Goal: Navigation & Orientation: Find specific page/section

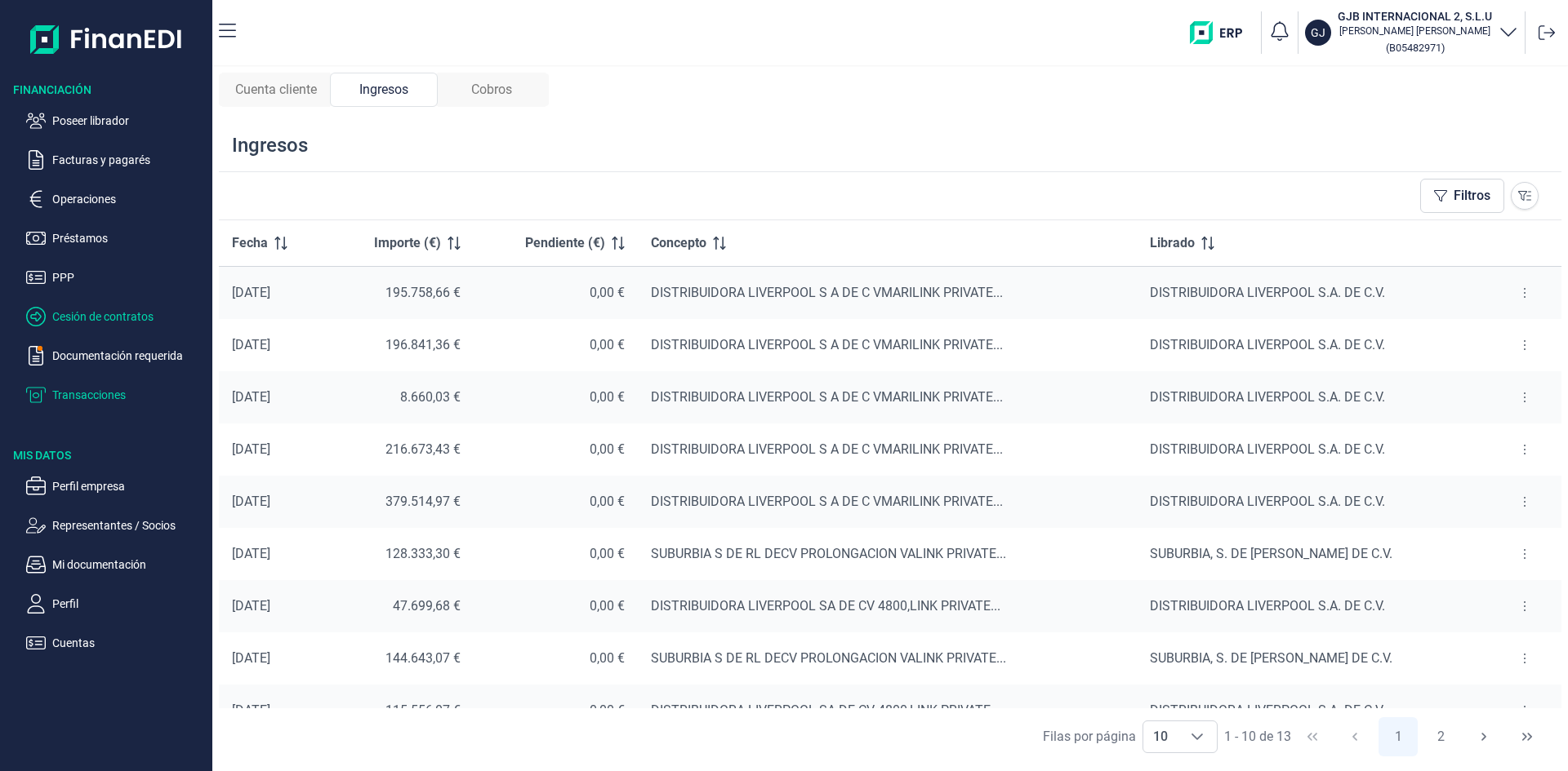
click at [113, 318] on p "Cesión de contratos" at bounding box center [129, 317] width 154 height 19
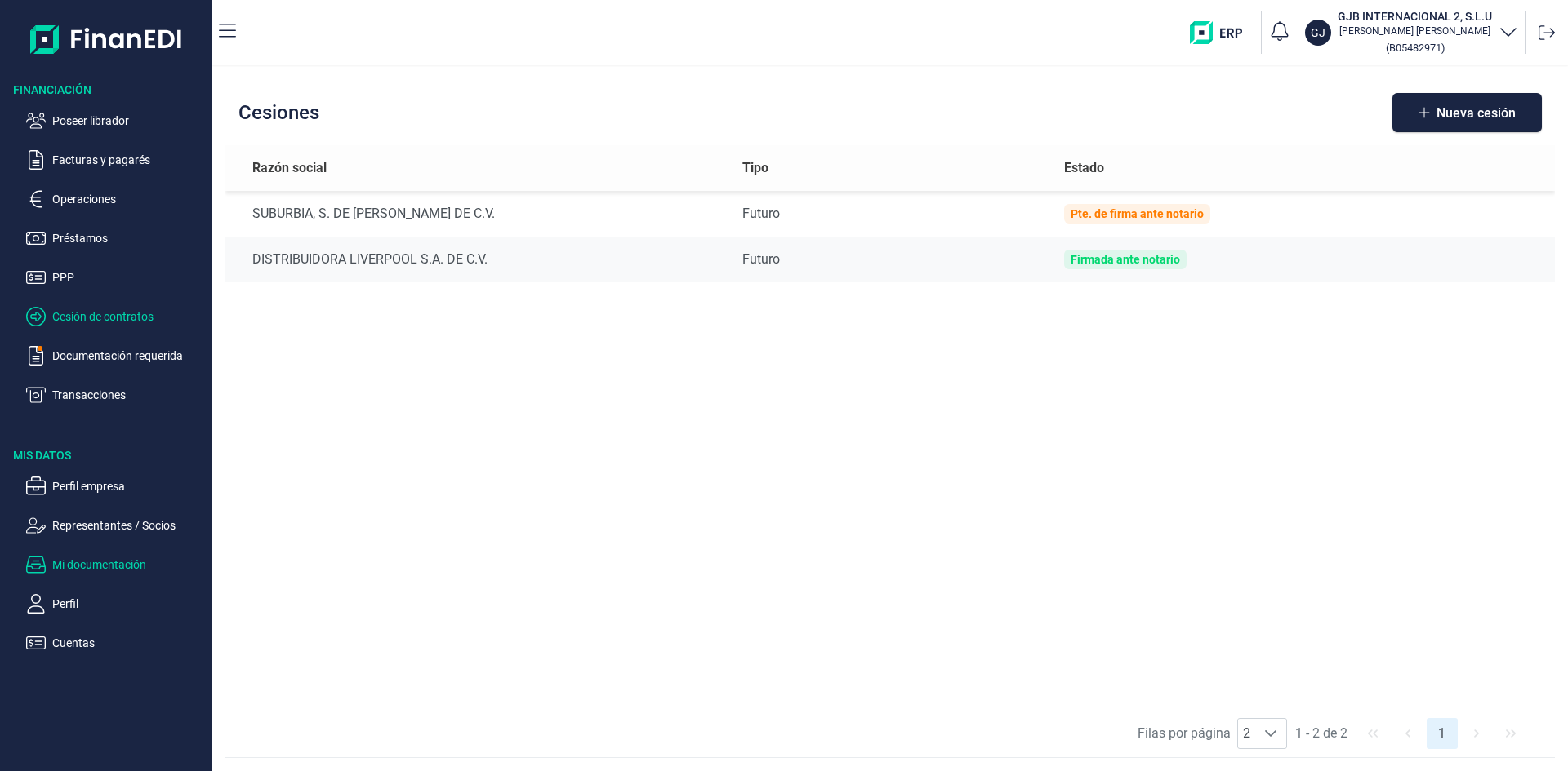
click at [135, 567] on p "Mi documentación" at bounding box center [129, 565] width 154 height 19
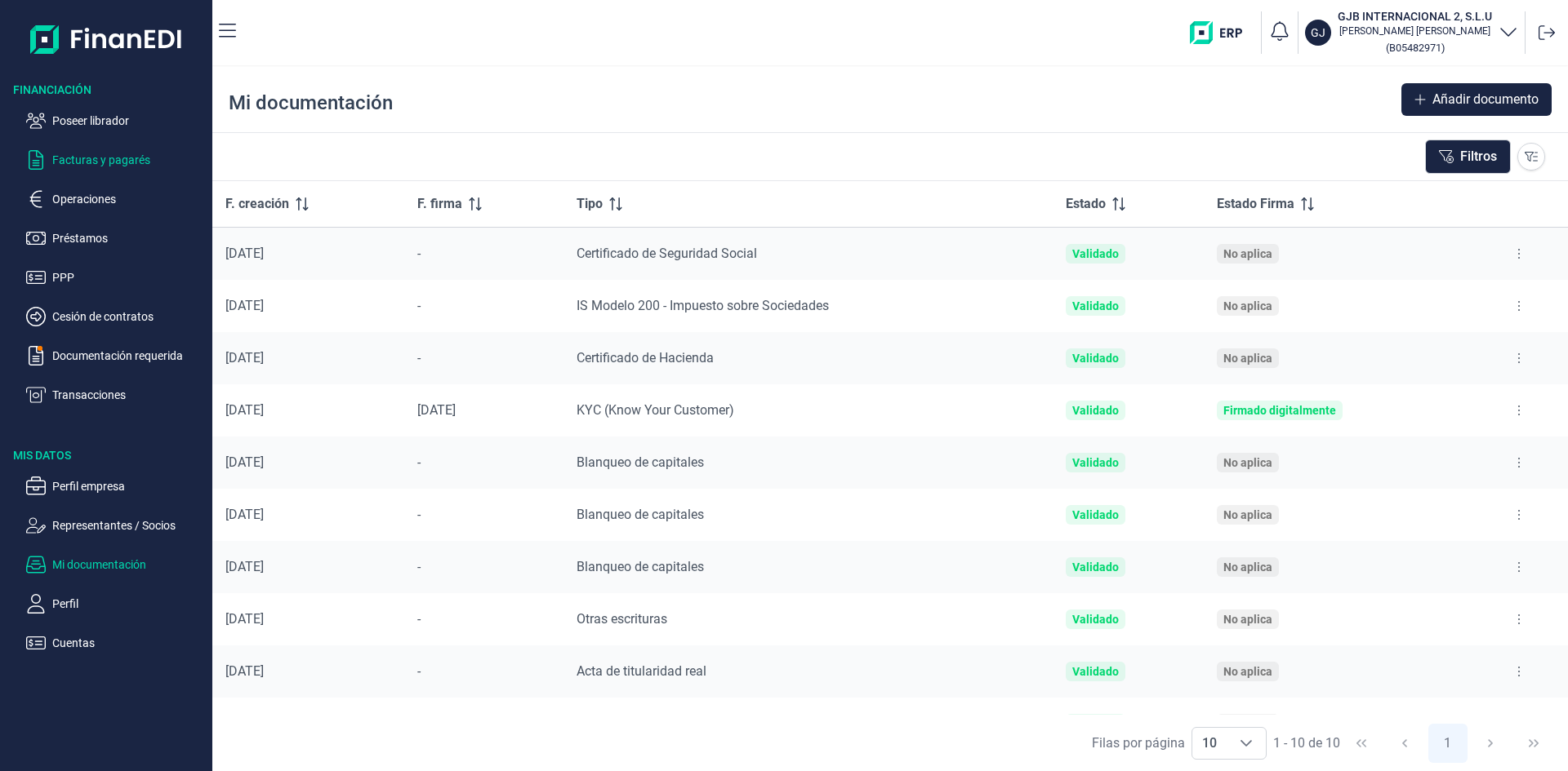
click at [132, 159] on p "Facturas y pagarés" at bounding box center [129, 159] width 154 height 19
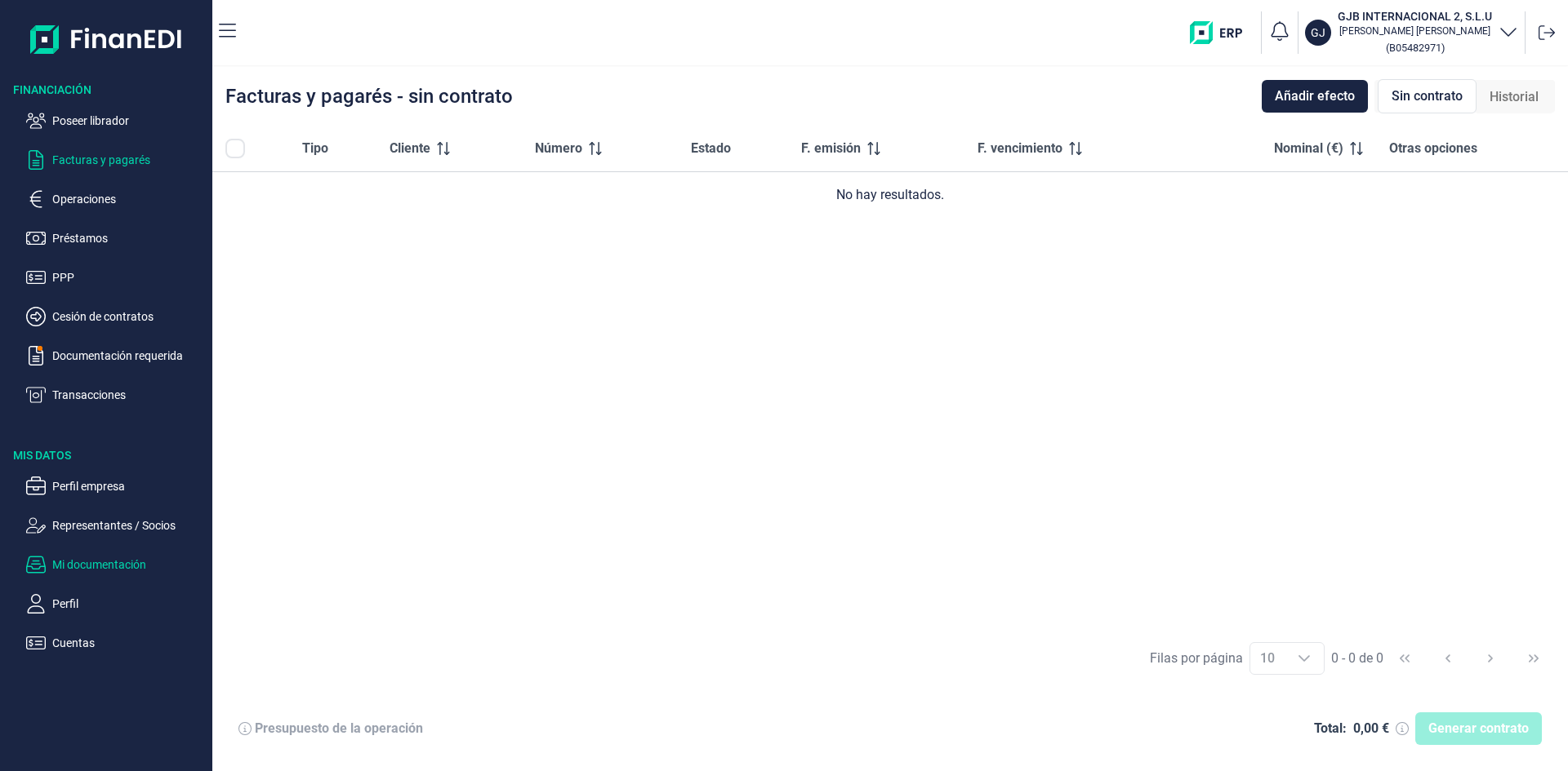
click at [120, 567] on p "Mi documentación" at bounding box center [129, 565] width 154 height 19
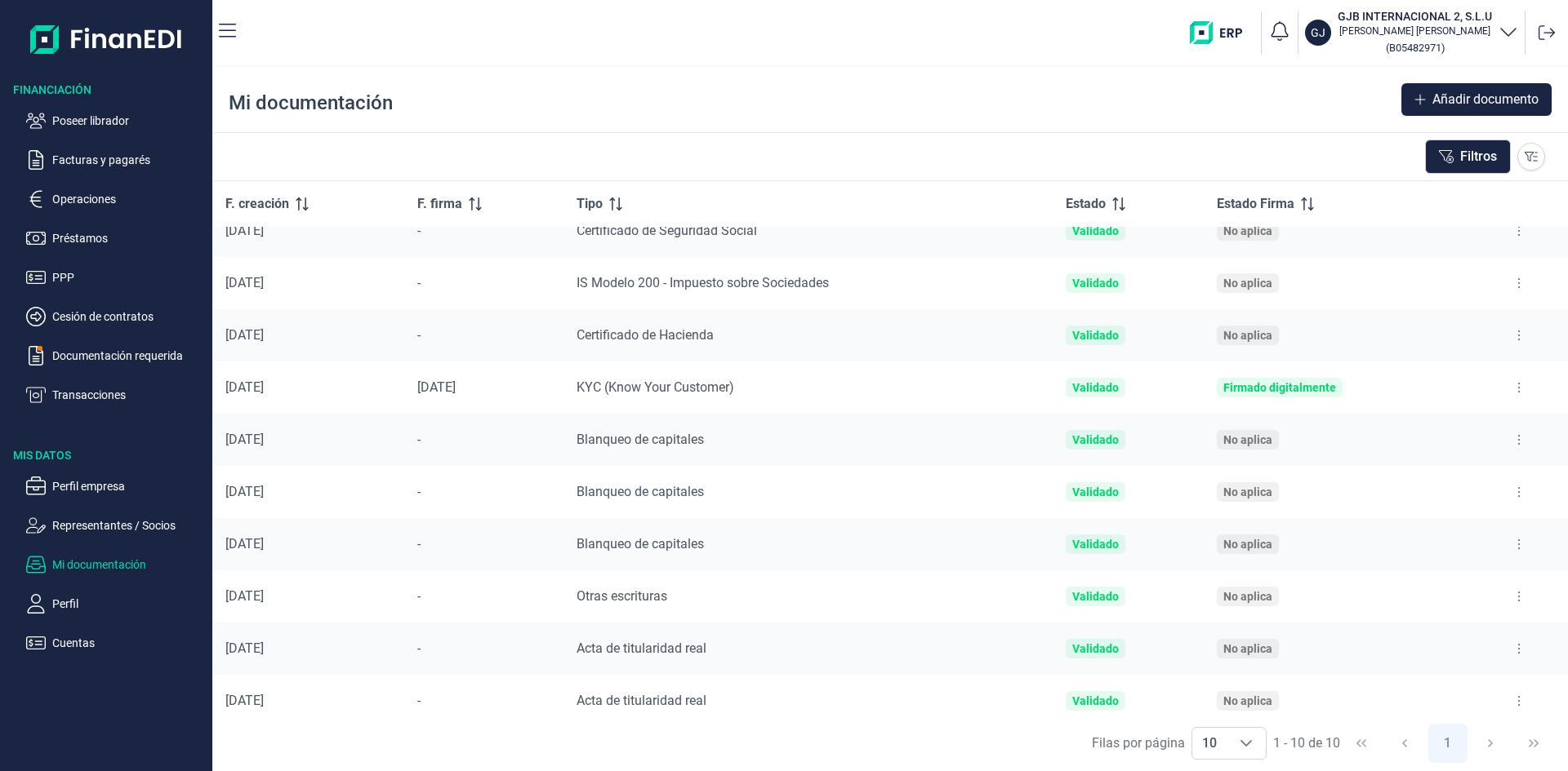
scroll to position [35, 0]
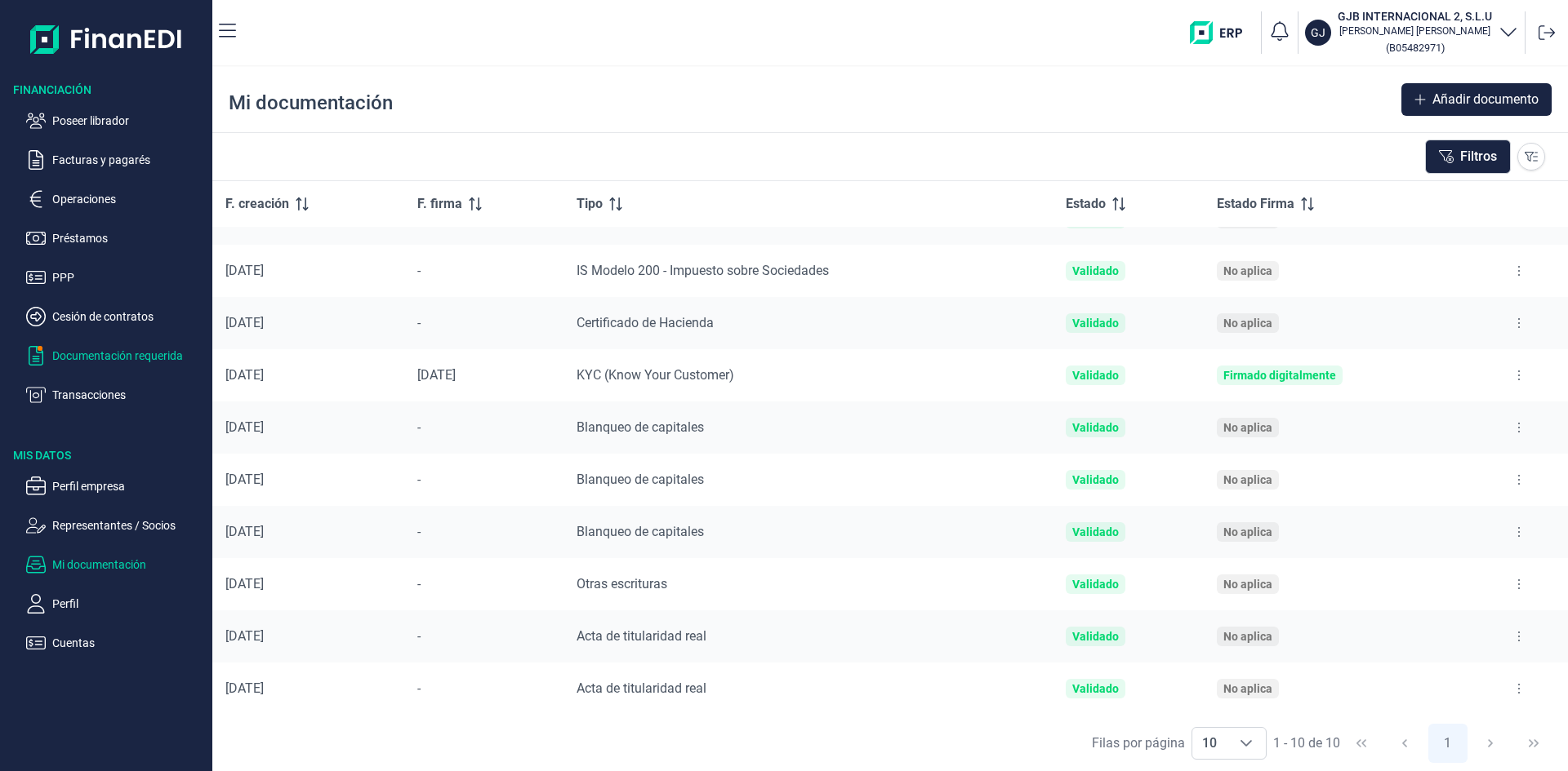
click at [161, 359] on p "Documentación requerida" at bounding box center [129, 356] width 154 height 19
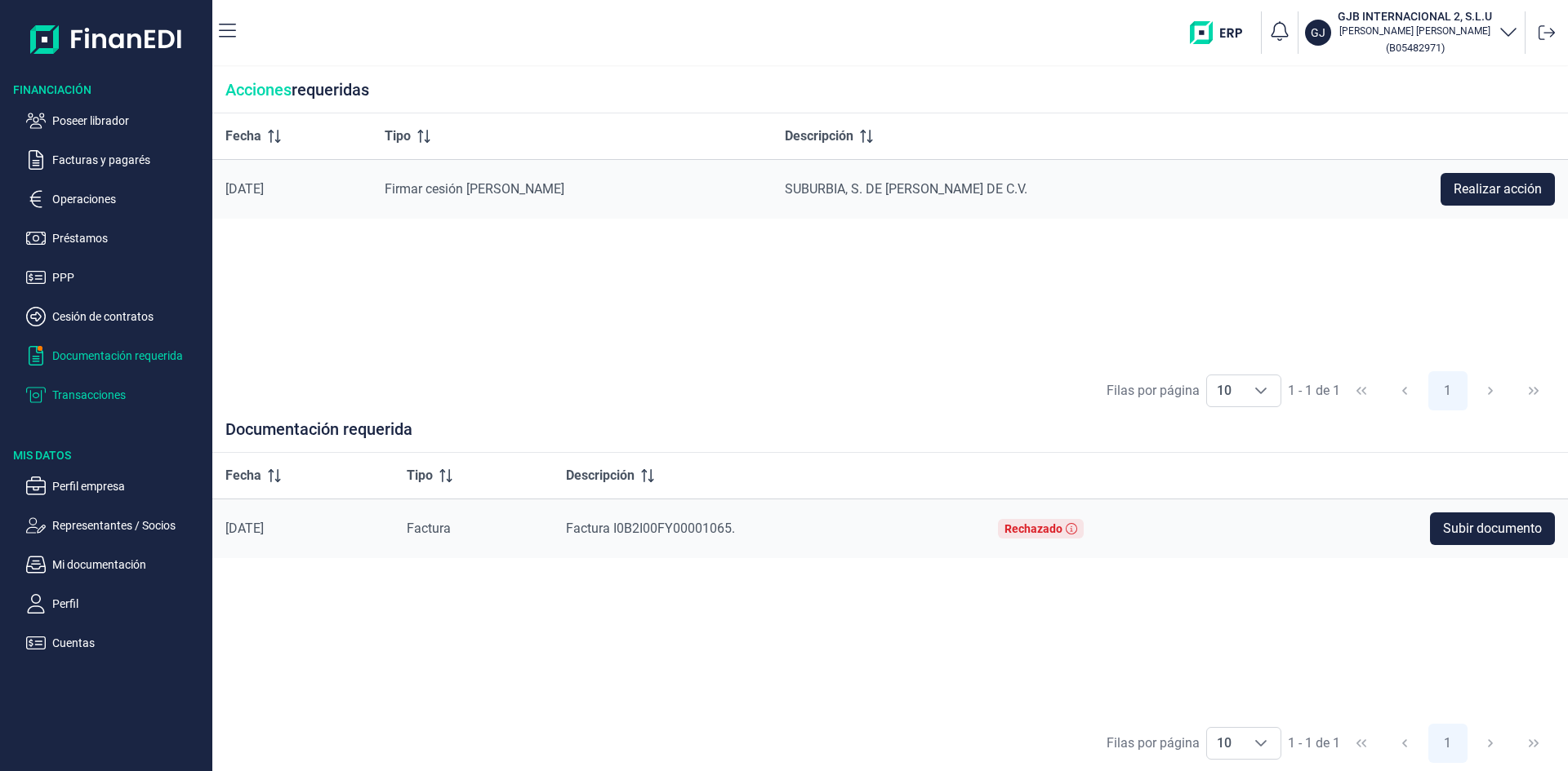
click at [108, 393] on p "Transacciones" at bounding box center [129, 395] width 154 height 19
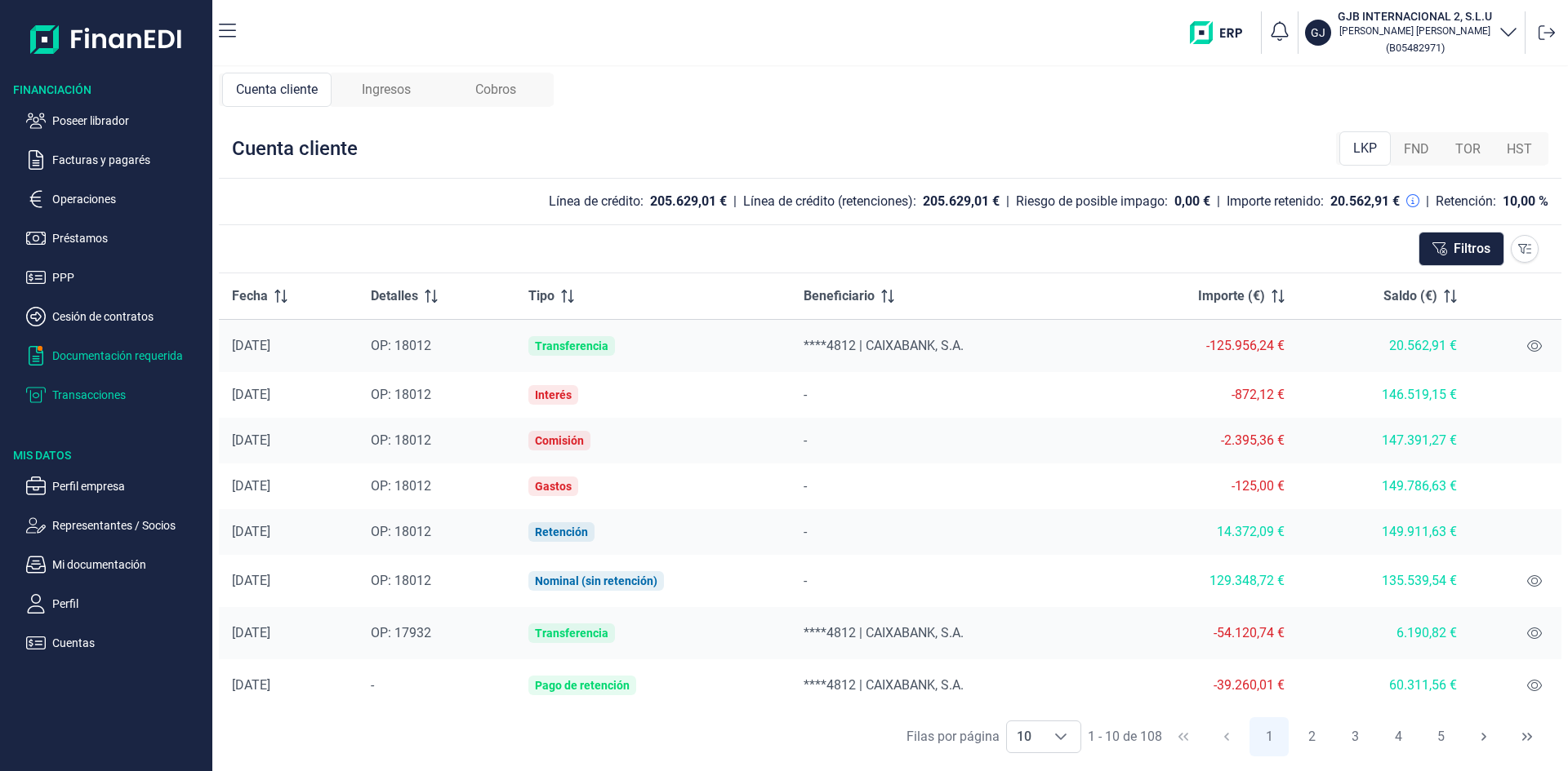
click at [116, 359] on p "Documentación requerida" at bounding box center [129, 356] width 154 height 19
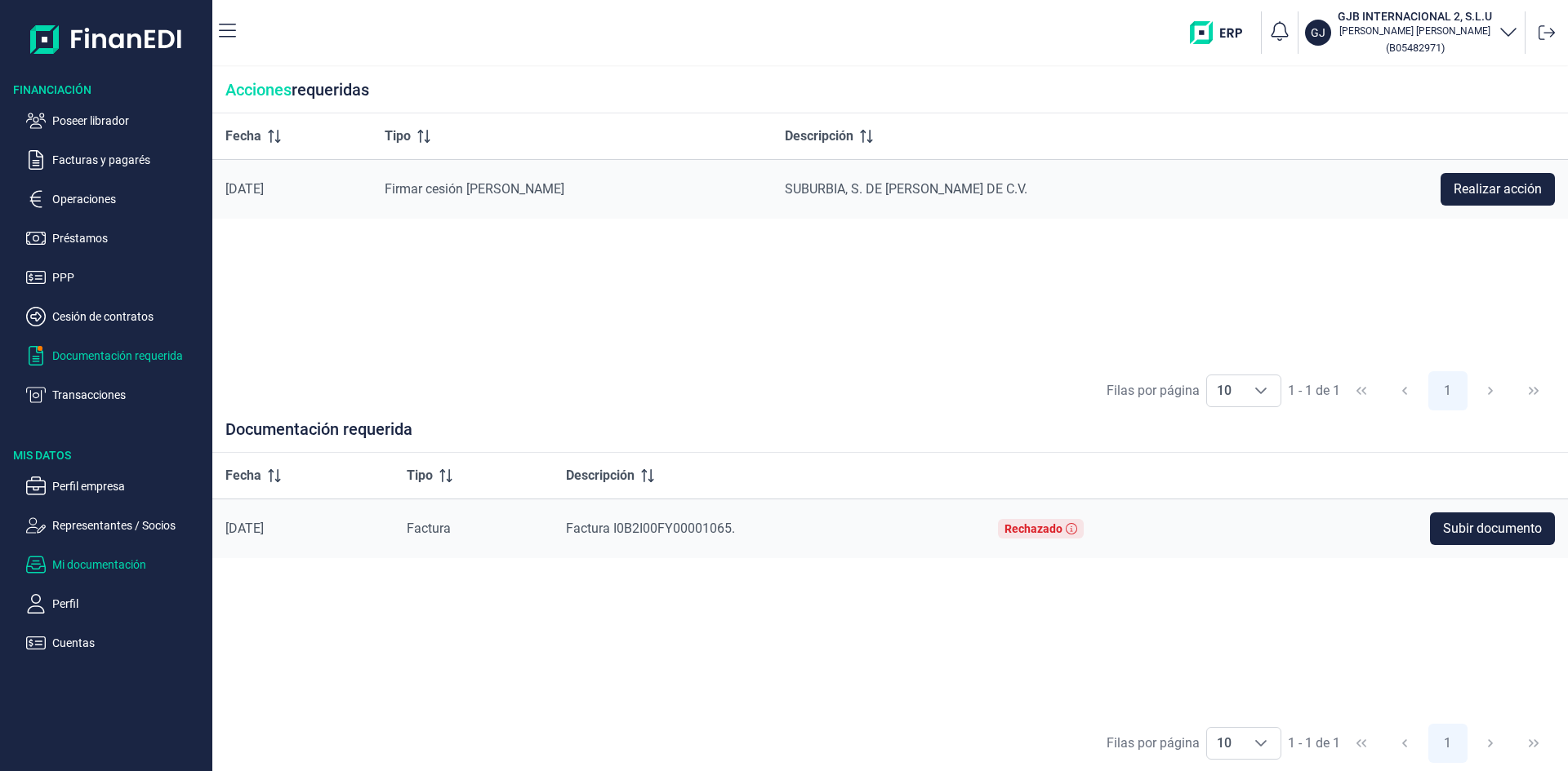
click at [89, 566] on p "Mi documentación" at bounding box center [129, 565] width 154 height 19
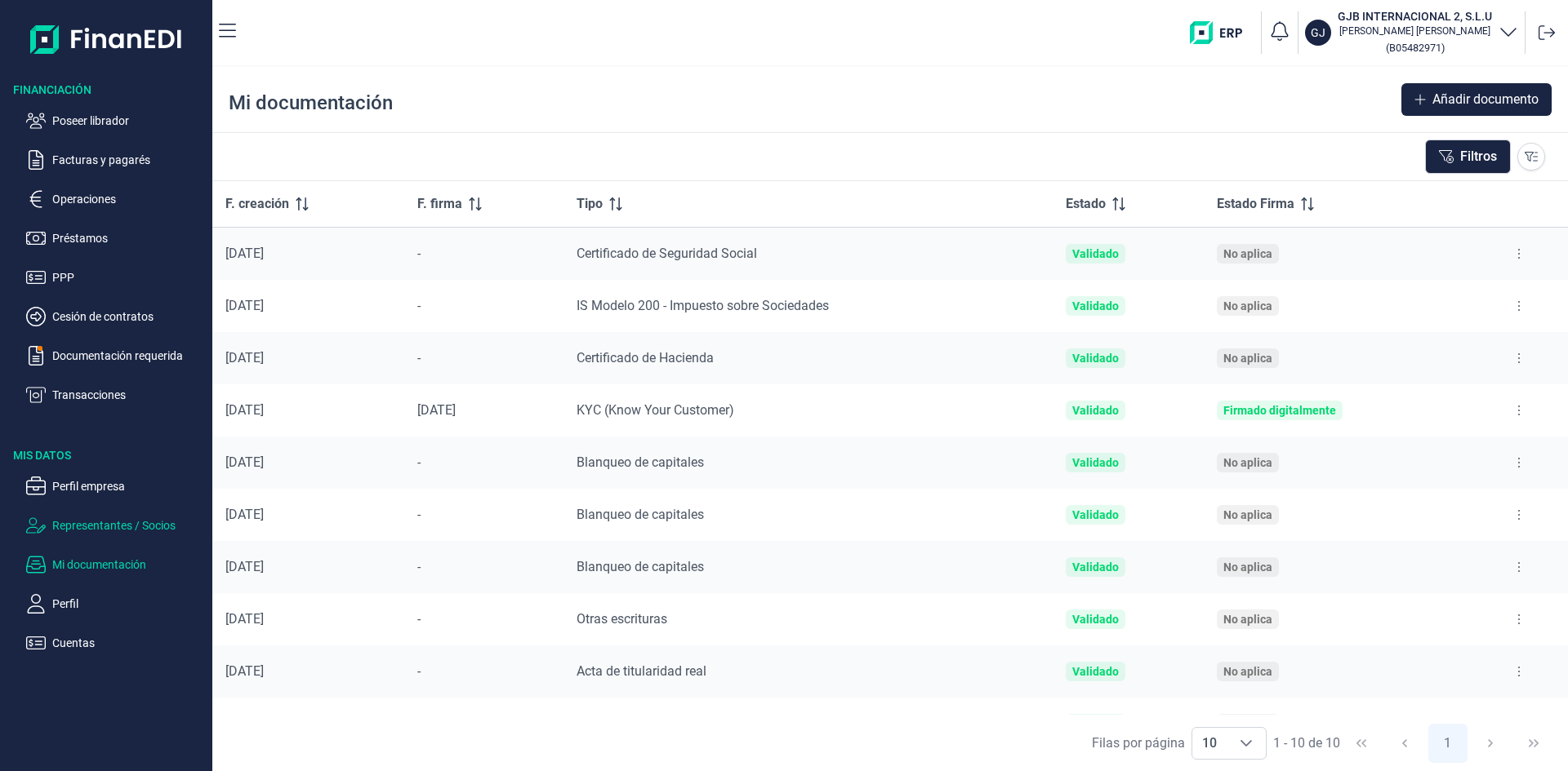
click at [143, 519] on p "Representantes / Socios" at bounding box center [129, 526] width 154 height 19
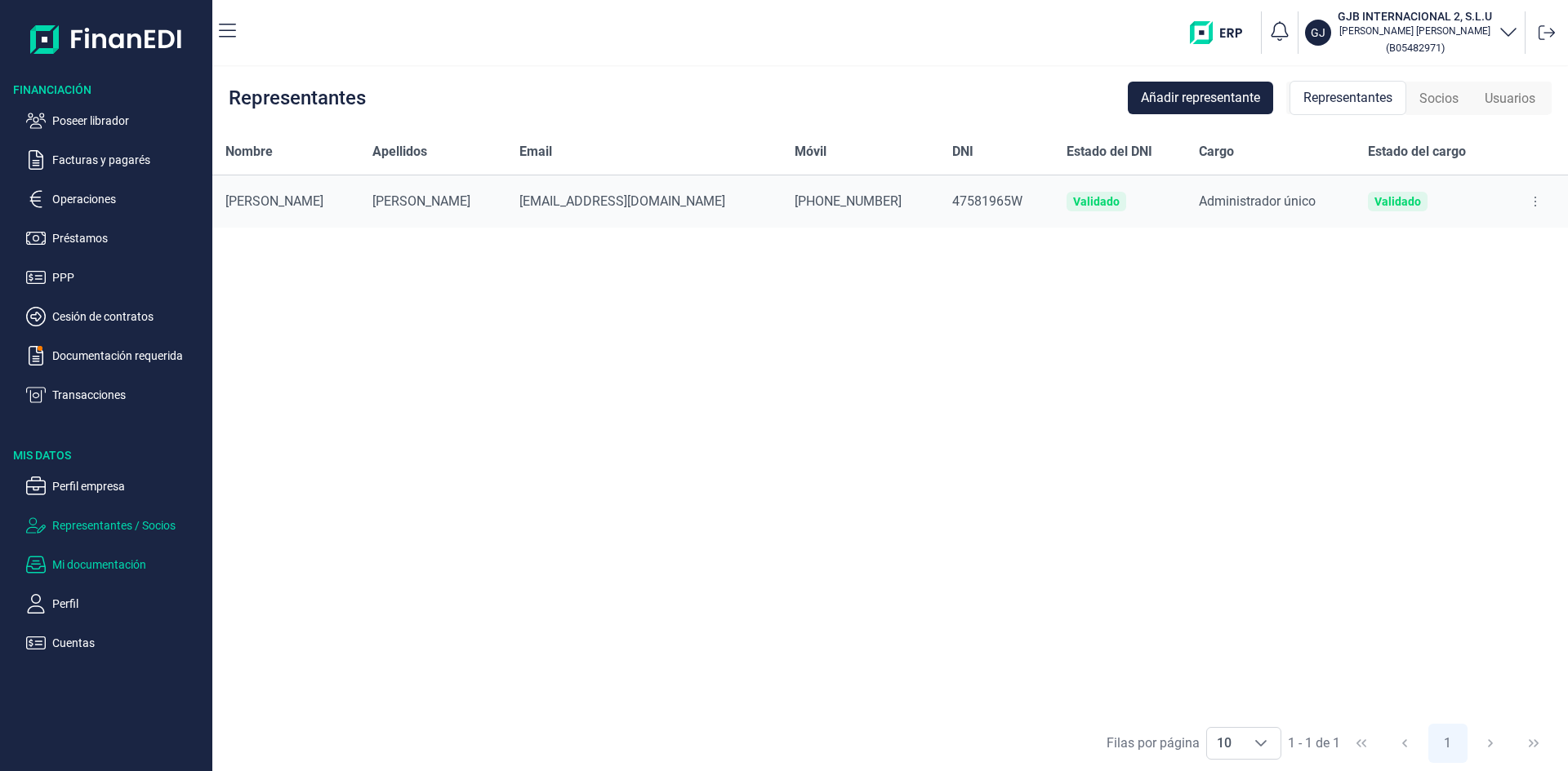
click at [131, 561] on p "Mi documentación" at bounding box center [129, 565] width 154 height 19
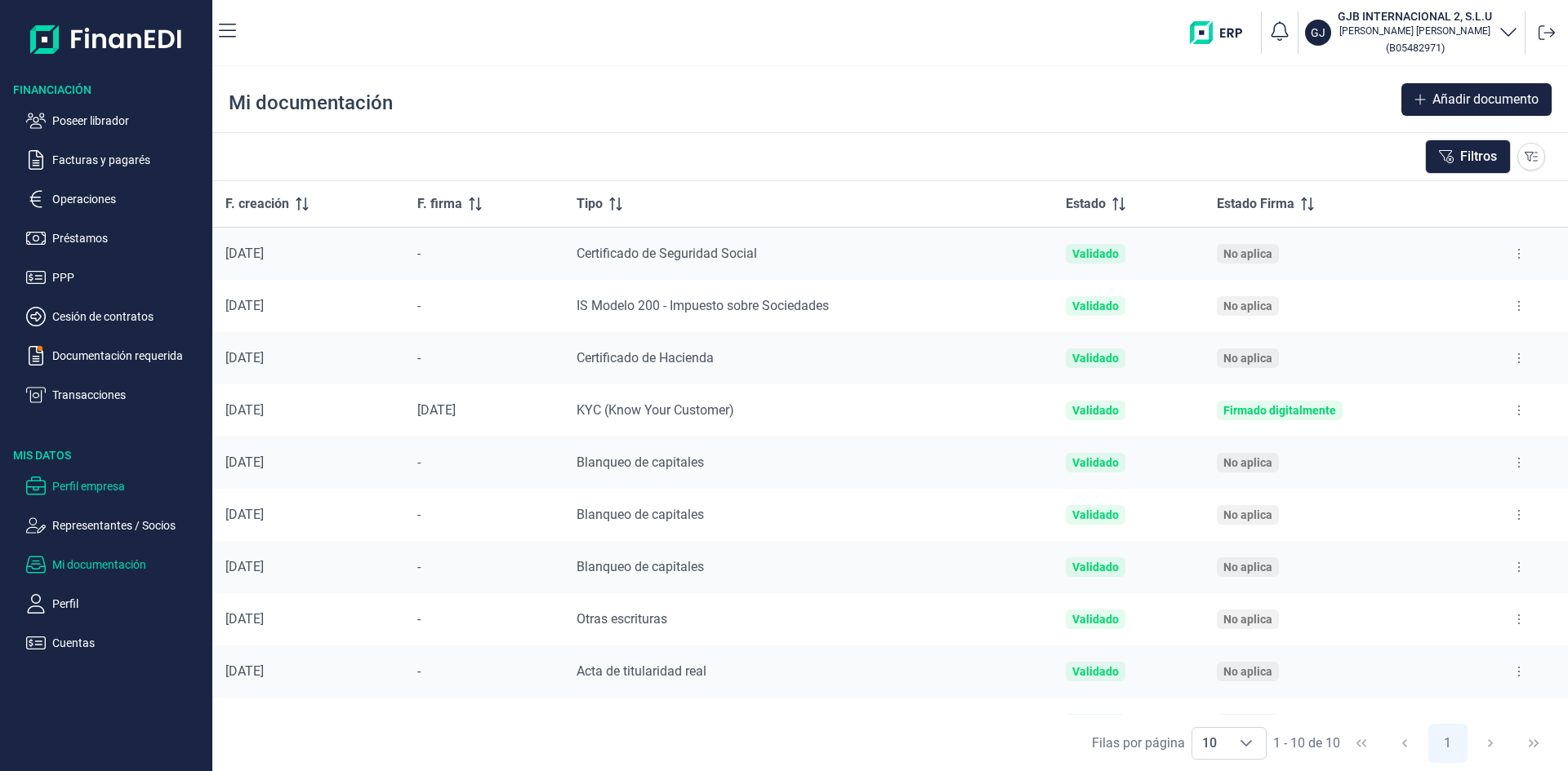
click at [119, 486] on p "Perfil empresa" at bounding box center [129, 486] width 154 height 19
